Goal: Task Accomplishment & Management: Complete application form

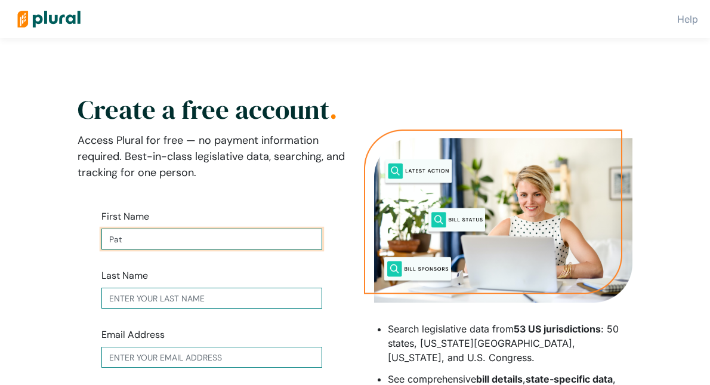
type input "Pat"
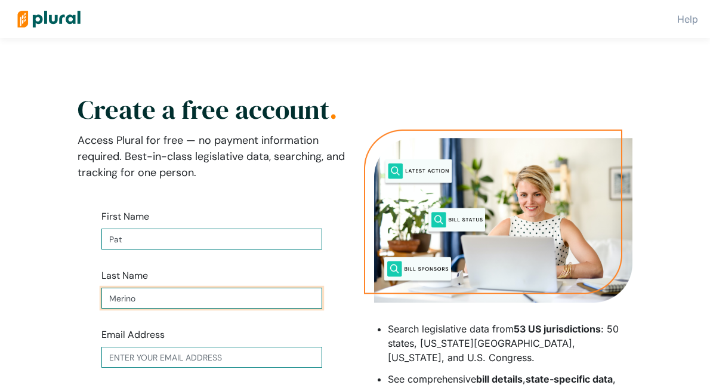
type input "Merino"
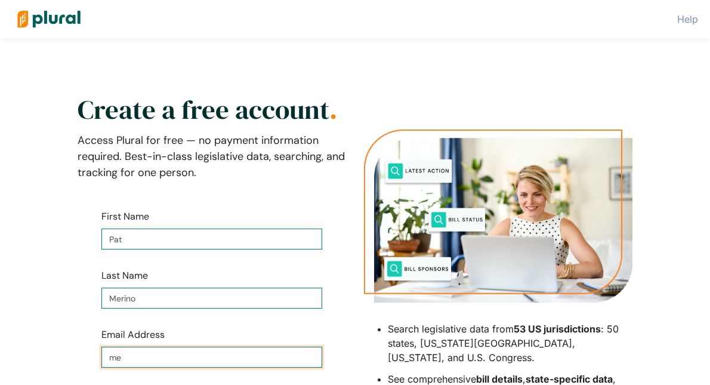
type input "mer"
type input "[EMAIL_ADDRESS][DOMAIN_NAME]"
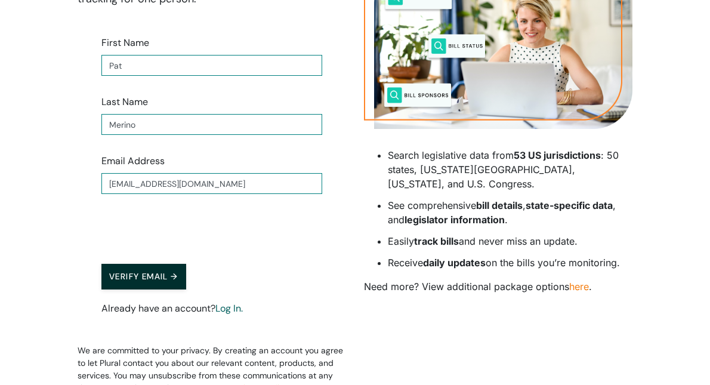
scroll to position [176, 0]
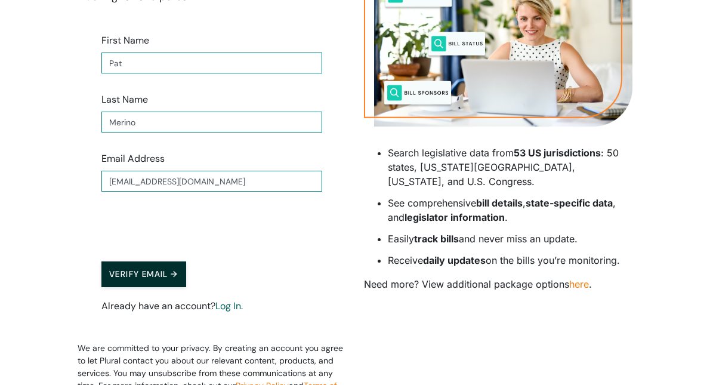
click at [162, 270] on button "Verify Email →" at bounding box center [143, 274] width 85 height 26
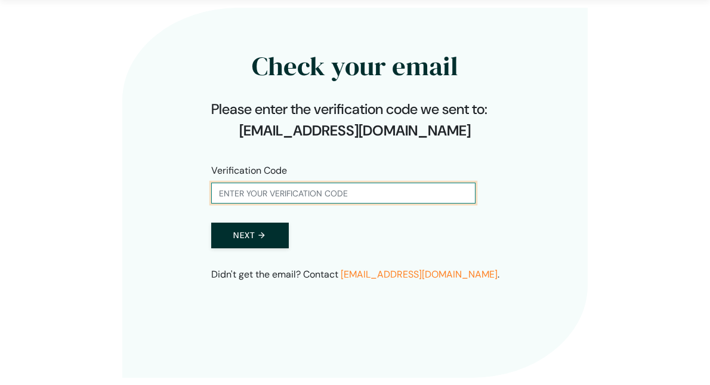
click at [223, 190] on input "text" at bounding box center [343, 193] width 264 height 21
type input "359065"
click at [242, 235] on button "Next →" at bounding box center [250, 236] width 78 height 26
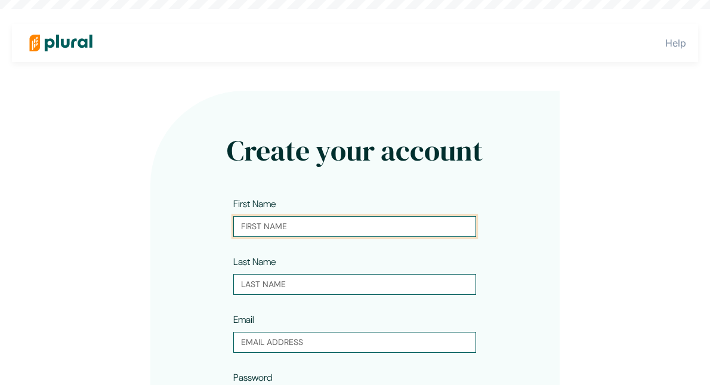
click at [240, 226] on input "text" at bounding box center [354, 226] width 243 height 21
type input "Pat"
type input "Merino"
type input "[EMAIL_ADDRESS][DOMAIN_NAME]"
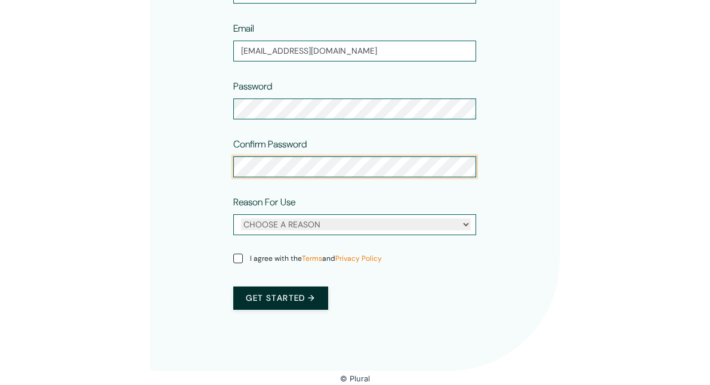
scroll to position [291, 0]
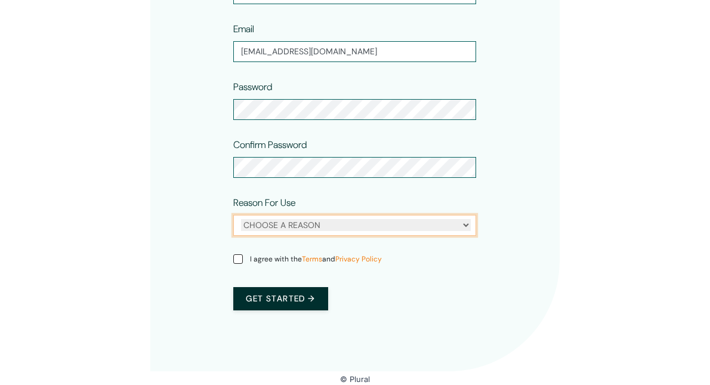
select select "personal"
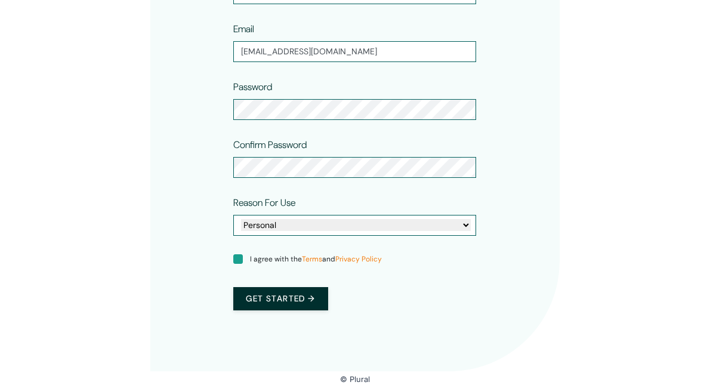
click at [238, 259] on input "I agree with the Terms and Privacy Policy" at bounding box center [238, 259] width 10 height 10
checkbox input "true"
click at [276, 300] on button "Get started →" at bounding box center [280, 298] width 94 height 23
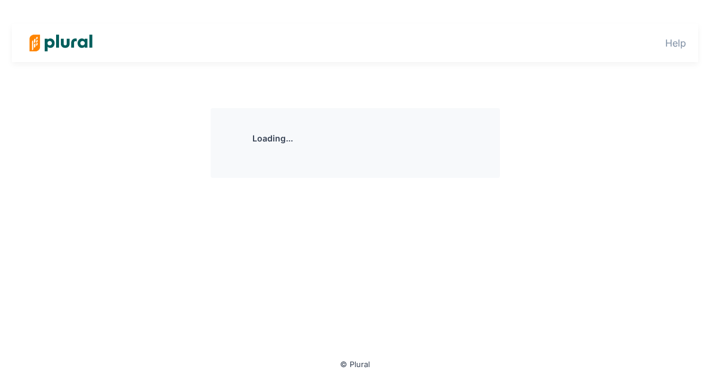
scroll to position [0, 0]
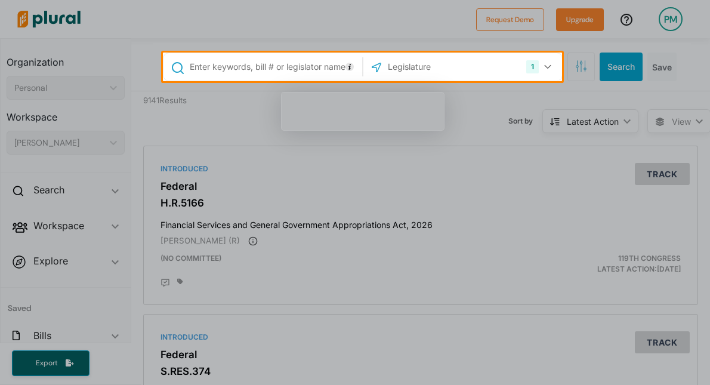
click at [248, 64] on input "text" at bounding box center [274, 66] width 171 height 23
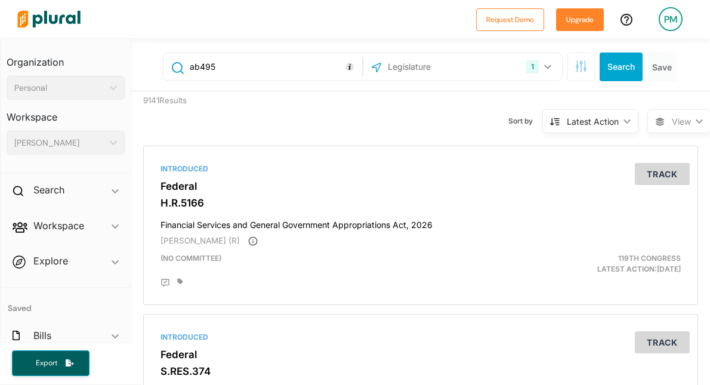
type input "ab495"
click at [421, 75] on input "text" at bounding box center [451, 66] width 128 height 23
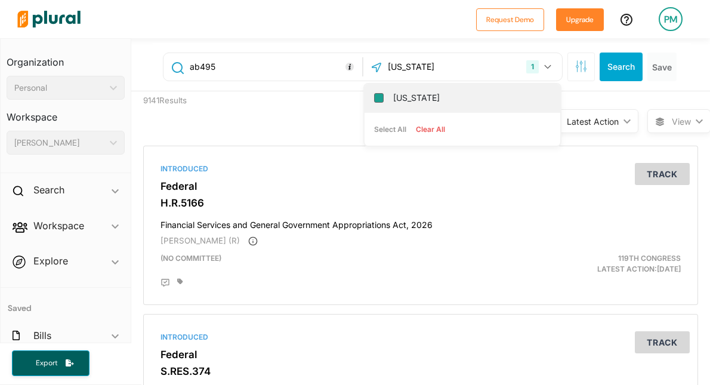
type input "[US_STATE]"
click at [381, 97] on input "[US_STATE]" at bounding box center [379, 98] width 10 height 10
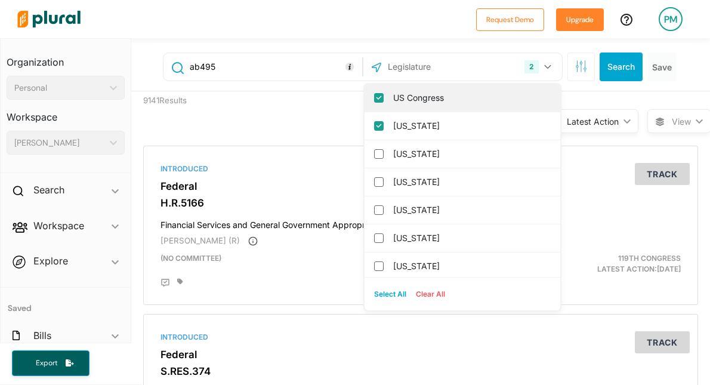
click at [377, 95] on input "US Congress" at bounding box center [379, 98] width 10 height 10
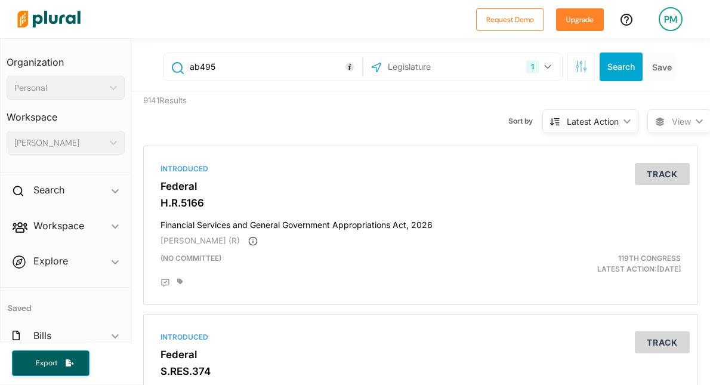
click at [627, 64] on button "Search" at bounding box center [621, 67] width 43 height 29
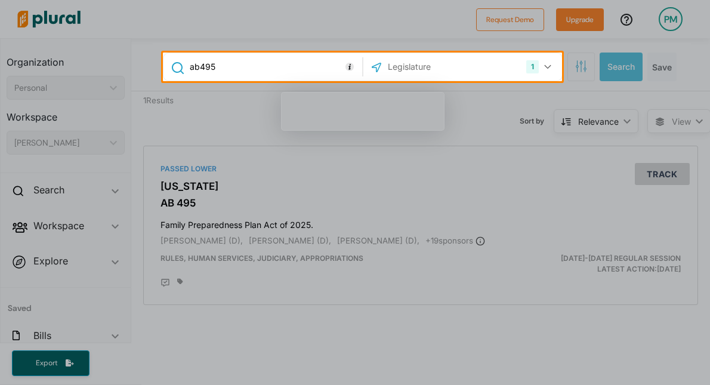
click at [662, 173] on div at bounding box center [355, 233] width 710 height 304
click at [377, 273] on div at bounding box center [355, 233] width 710 height 304
click at [244, 130] on div at bounding box center [355, 233] width 710 height 304
click at [661, 166] on div at bounding box center [355, 233] width 710 height 304
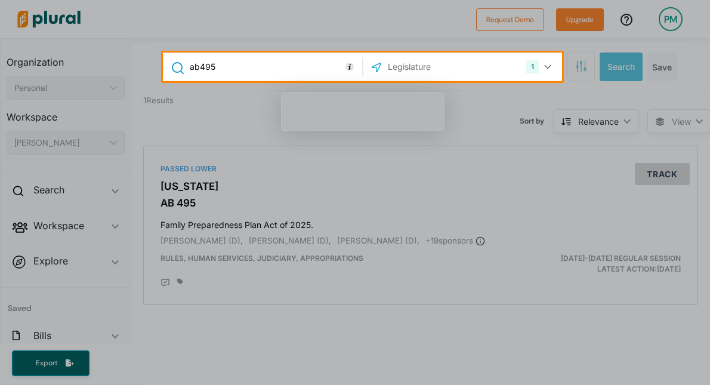
drag, startPoint x: 640, startPoint y: 175, endPoint x: 500, endPoint y: 150, distance: 142.5
click at [501, 151] on div at bounding box center [355, 233] width 710 height 304
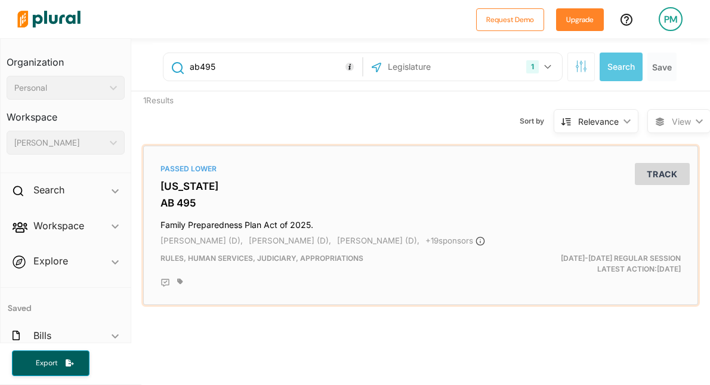
click at [662, 170] on button "Track" at bounding box center [662, 174] width 55 height 22
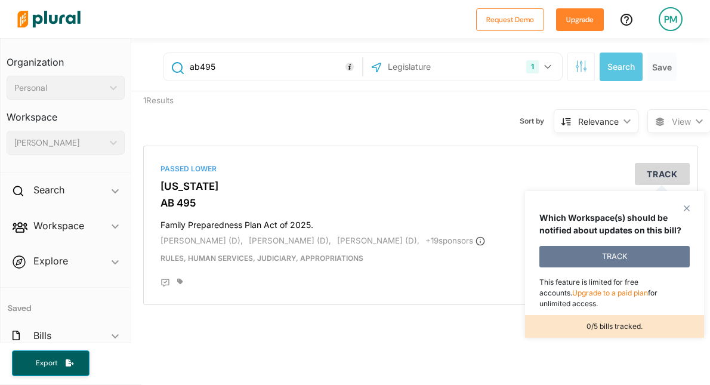
click at [613, 254] on button "TRACK" at bounding box center [614, 256] width 150 height 21
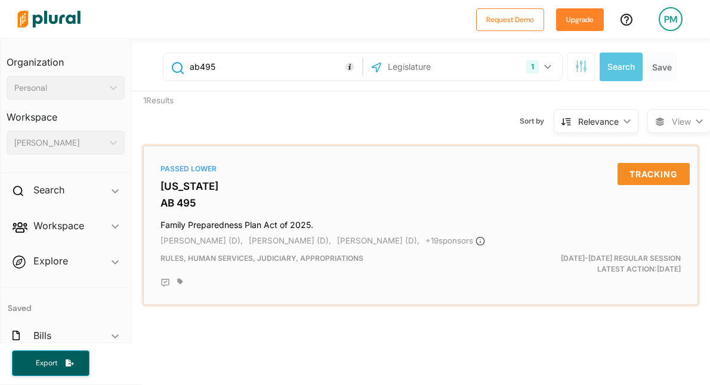
click at [193, 194] on div "Passed [GEOGRAPHIC_DATA][US_STATE] AB 495 Family Preparedness Plan Act of 2025.…" at bounding box center [421, 225] width 544 height 149
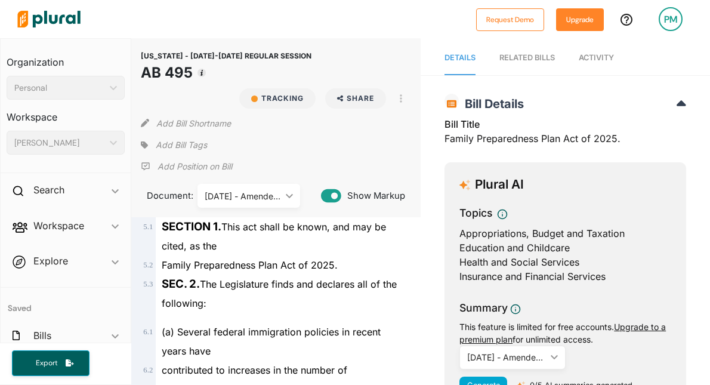
click at [681, 100] on icon at bounding box center [682, 104] width 10 height 15
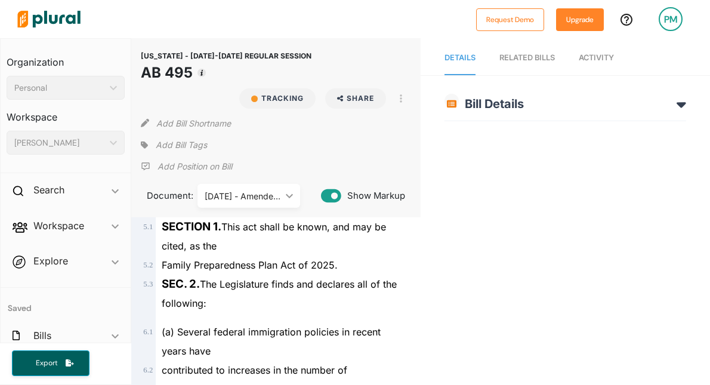
click at [681, 100] on icon at bounding box center [682, 104] width 10 height 15
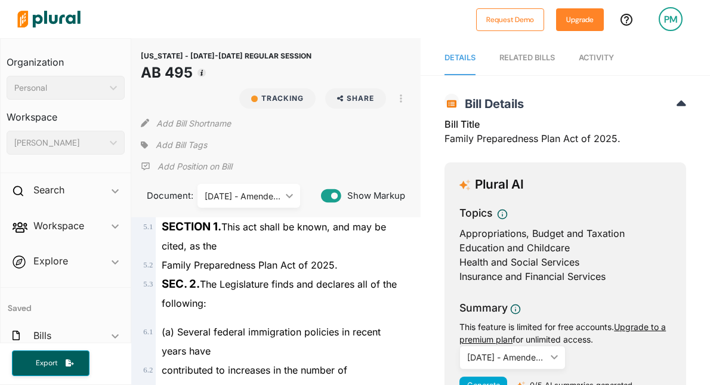
click at [601, 55] on span "Activity" at bounding box center [596, 57] width 35 height 9
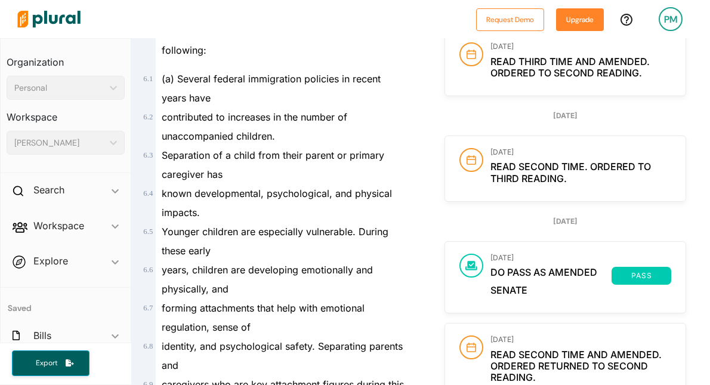
scroll to position [264, 0]
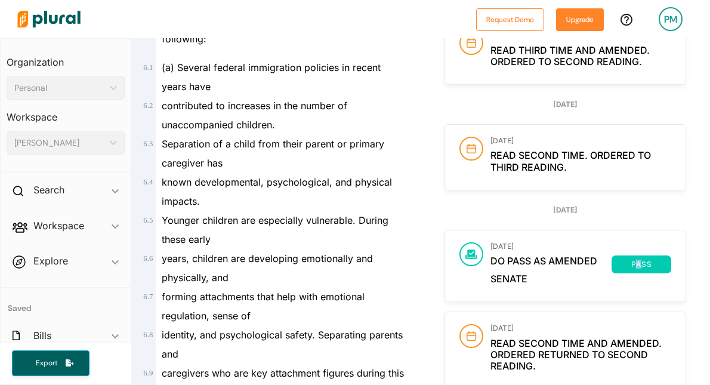
click at [639, 264] on span "pass" at bounding box center [641, 264] width 45 height 7
click at [518, 272] on span "Do pass as amended" at bounding box center [551, 264] width 121 height 18
click at [497, 249] on h3 "[DATE]" at bounding box center [581, 246] width 181 height 8
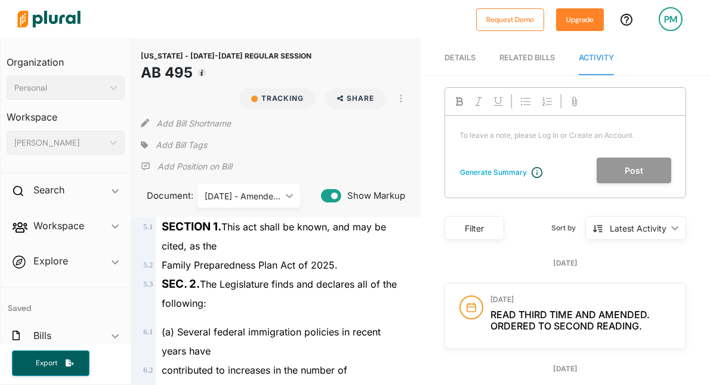
scroll to position [0, 0]
click at [463, 55] on span "Details" at bounding box center [460, 57] width 31 height 9
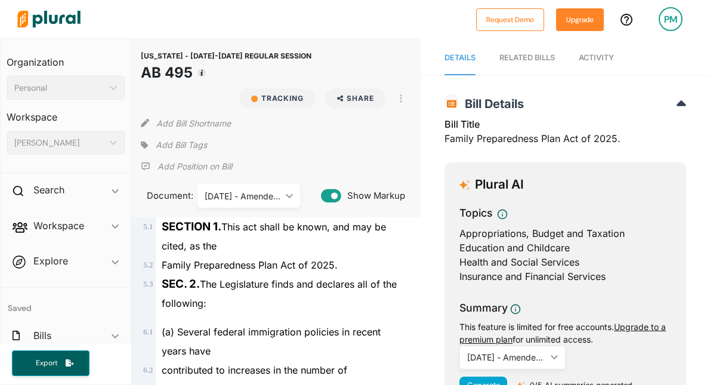
click at [178, 165] on p "Add Position on Bill" at bounding box center [195, 167] width 75 height 12
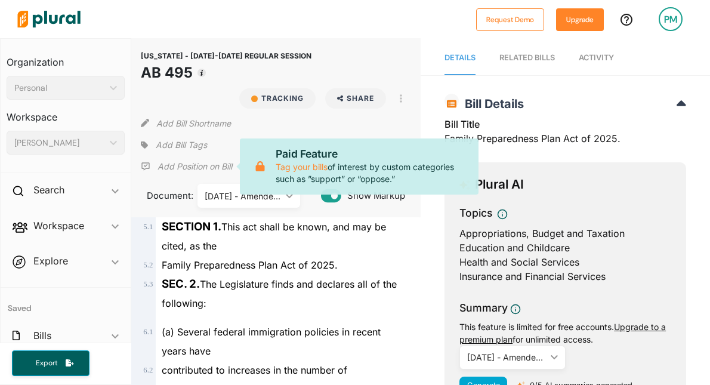
click at [178, 165] on p "Add Position on Bill" at bounding box center [195, 167] width 75 height 12
click at [449, 239] on div "Plural AI Topics Appropriations, Budget and Taxation Education and Childcare He…" at bounding box center [566, 294] width 242 height 264
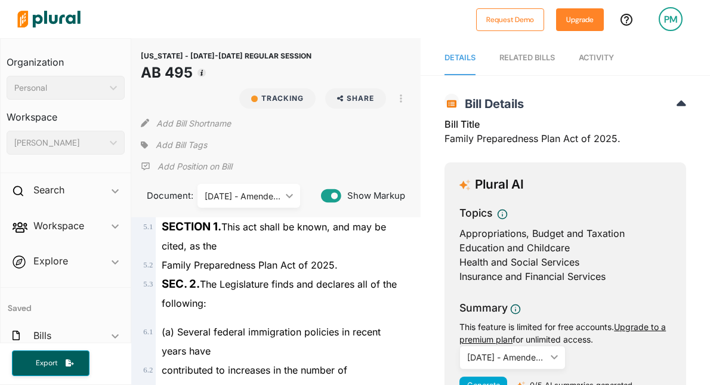
click at [399, 95] on button "button" at bounding box center [401, 98] width 20 height 20
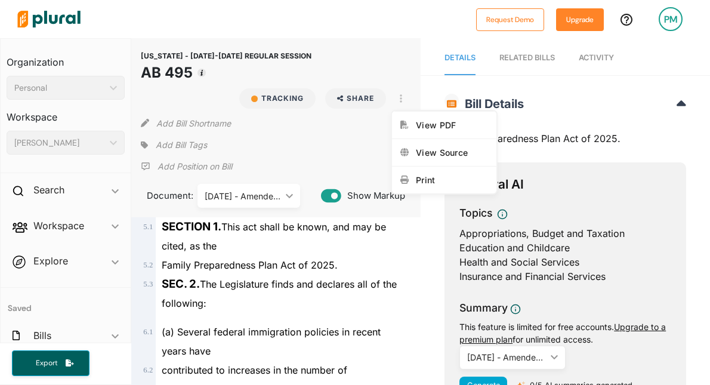
click at [399, 95] on button "button" at bounding box center [401, 98] width 20 height 20
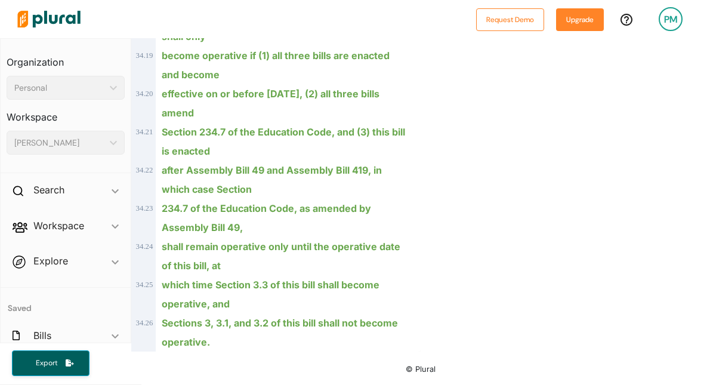
scroll to position [40398, 0]
